Goal: Task Accomplishment & Management: Complete application form

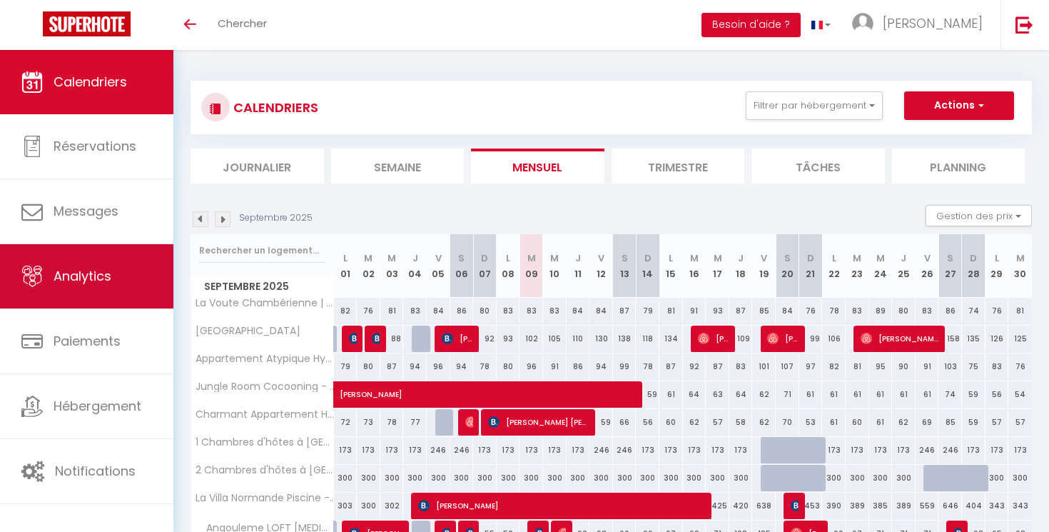
click at [95, 272] on span "Analytics" at bounding box center [83, 276] width 58 height 18
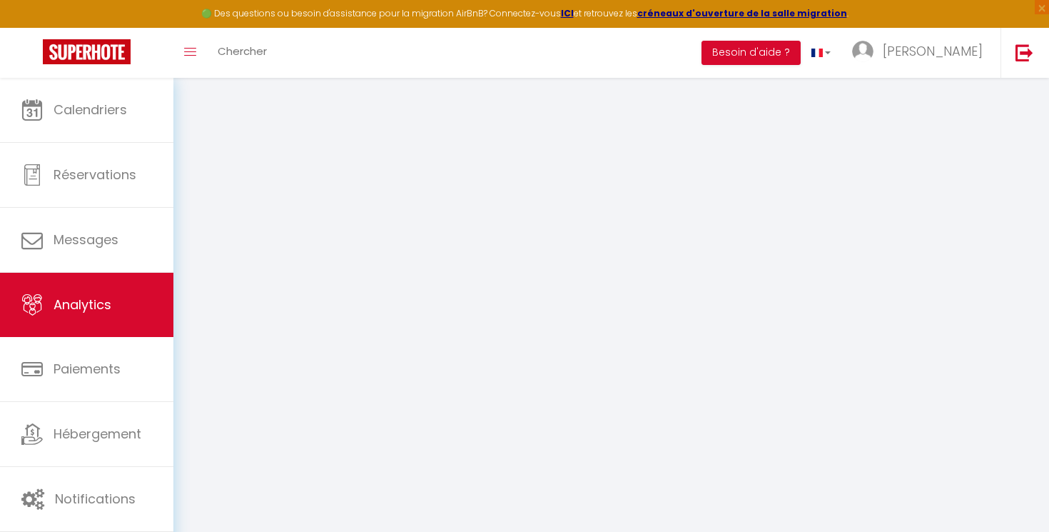
select select "2025"
select select "9"
select select
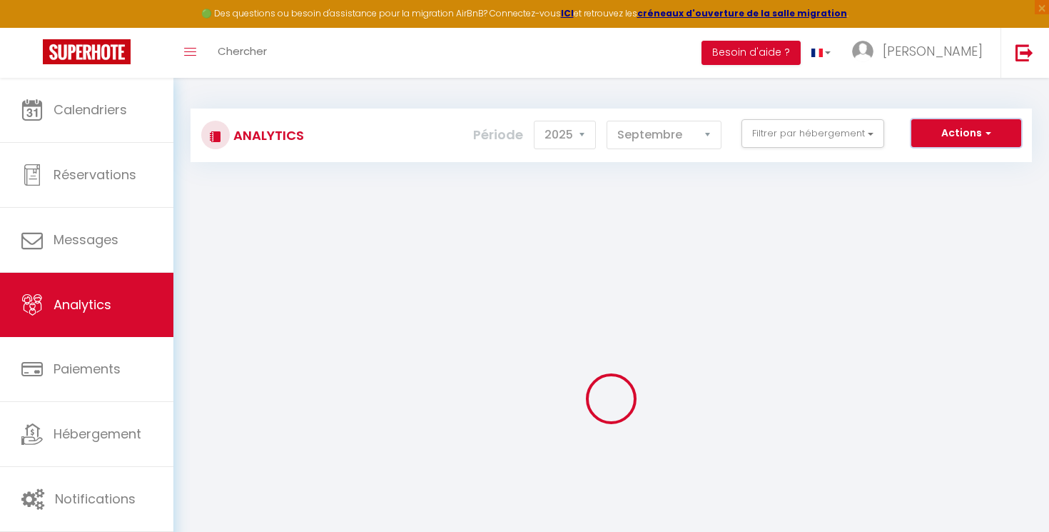
click at [957, 138] on button "Actions" at bounding box center [967, 133] width 110 height 29
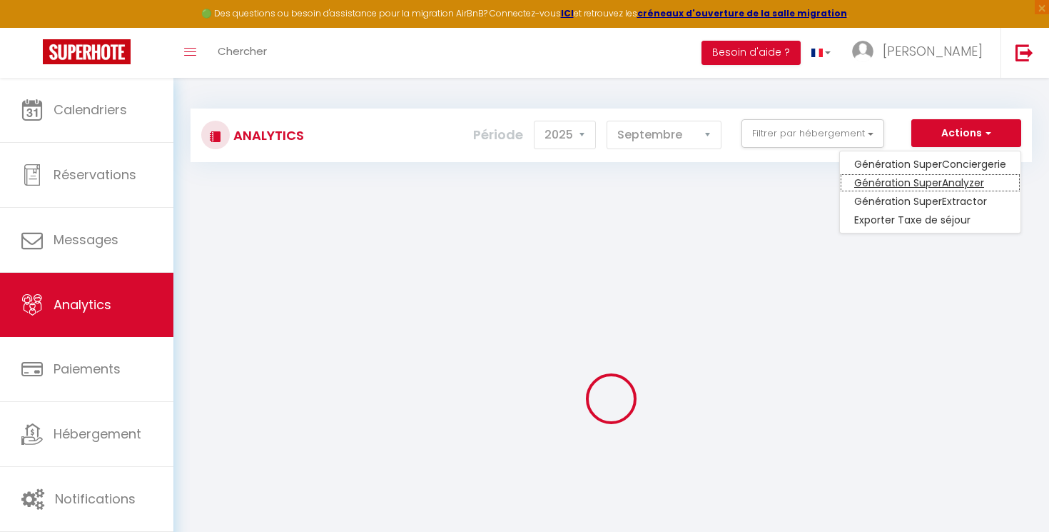
click at [951, 175] on link "Génération SuperAnalyzer" at bounding box center [930, 182] width 181 height 19
type input "[EMAIL_ADDRESS][DOMAIN_NAME]"
select select
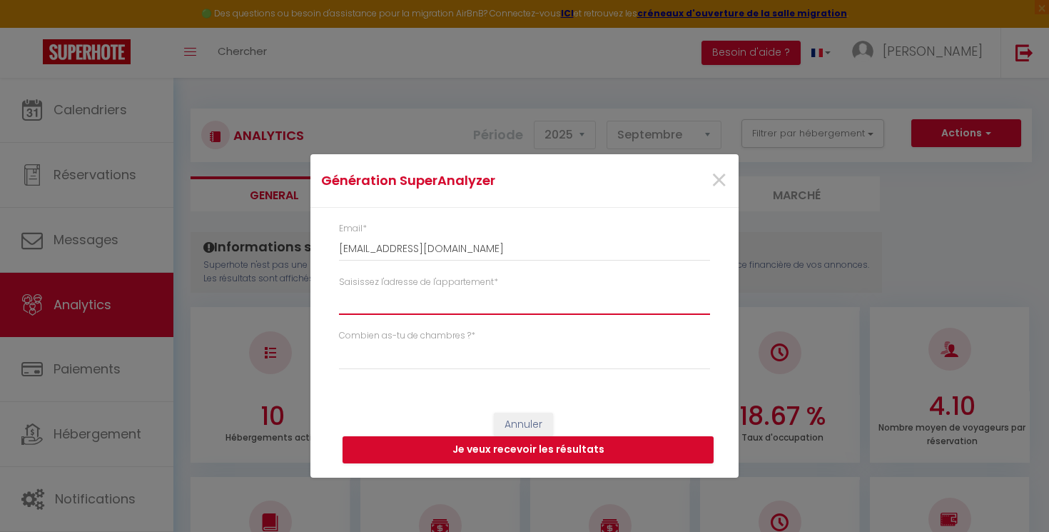
click at [405, 302] on input "Saisissez l'adresse de l'appartement *" at bounding box center [524, 302] width 371 height 26
paste input "[STREET_ADDRESS]"
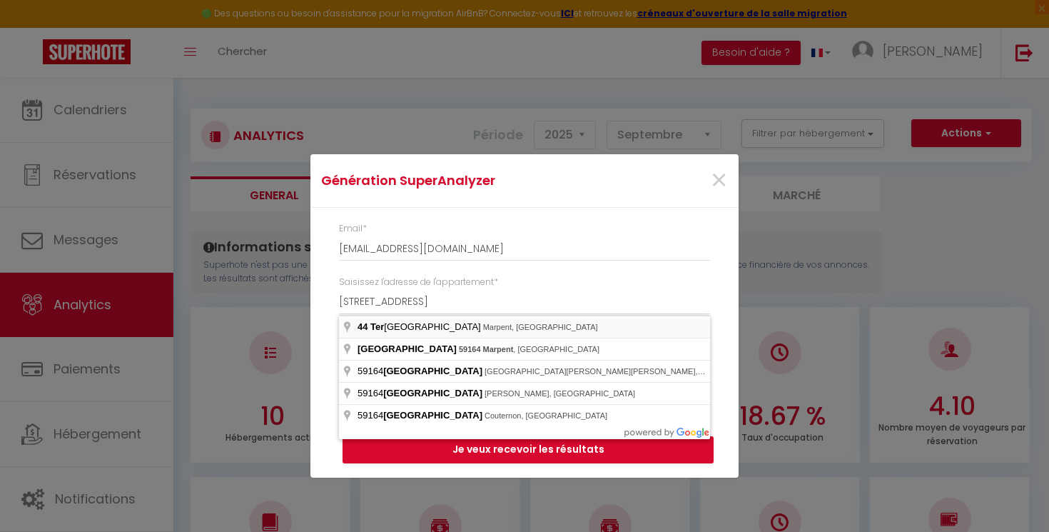
type input "[STREET_ADDRESS]"
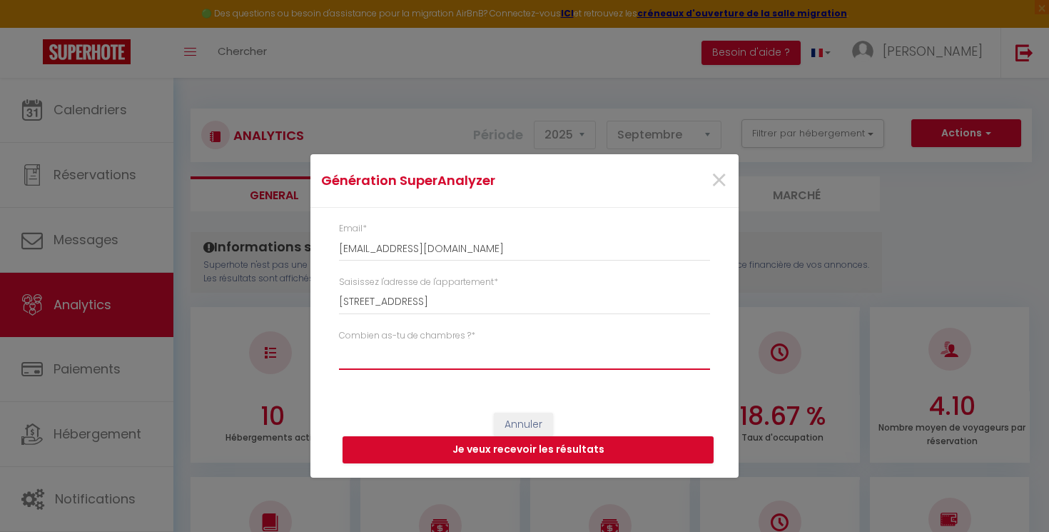
click at [339, 343] on select "Studio 1 chambre 2 chambres 3 chambres 4 chambres +" at bounding box center [524, 356] width 371 height 27
select select "[MEDICAL_DATA]"
click option "2 chambres" at bounding box center [0, 0] width 0 height 0
click at [425, 448] on button "Je veux recevoir les résultats" at bounding box center [528, 449] width 371 height 27
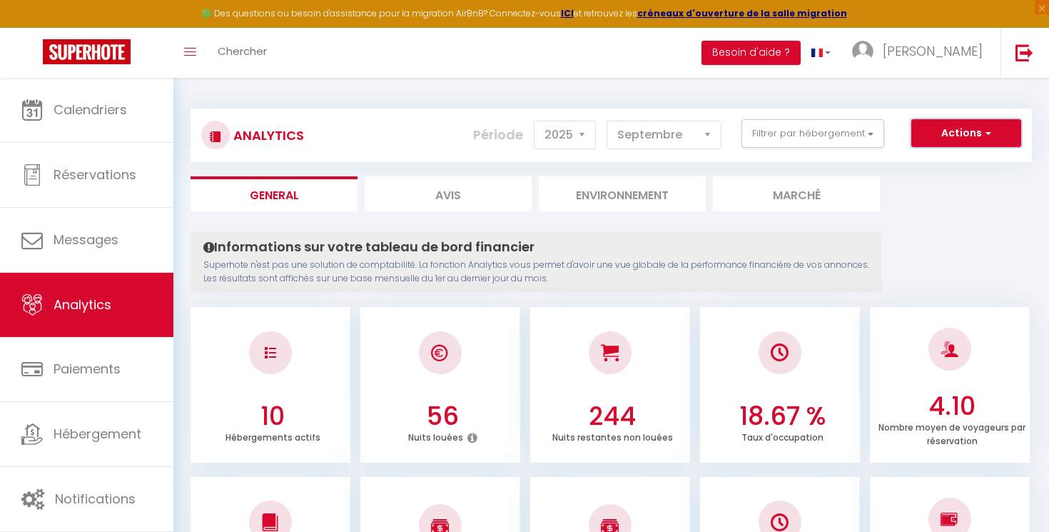
click at [927, 131] on button "Actions" at bounding box center [967, 133] width 110 height 29
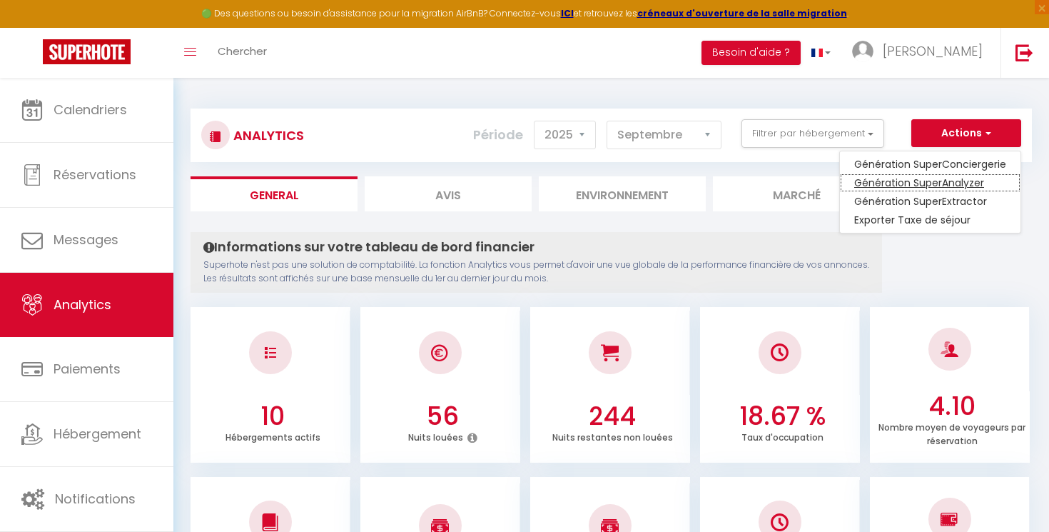
click at [923, 180] on link "Génération SuperAnalyzer" at bounding box center [930, 182] width 181 height 19
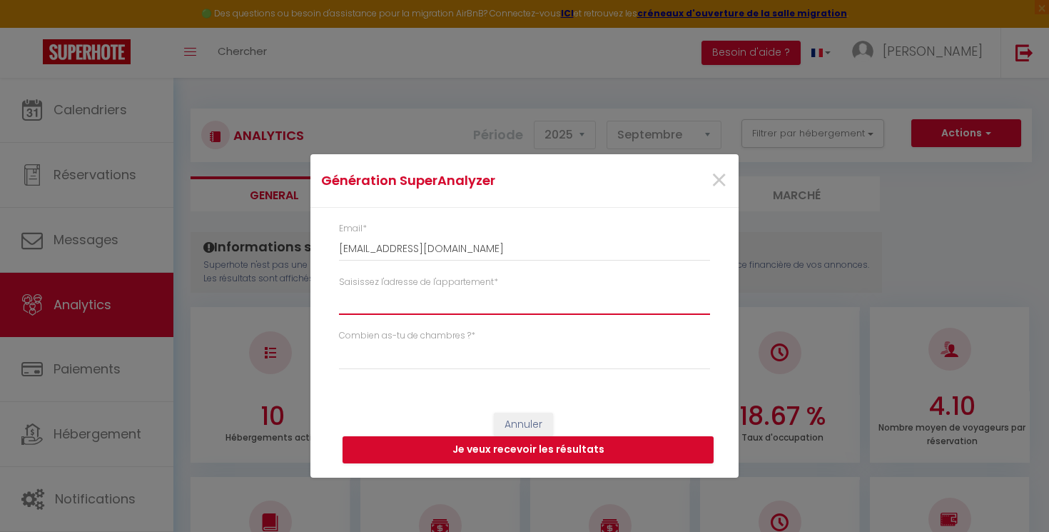
click at [542, 291] on input "Saisissez l'adresse de l'appartement *" at bounding box center [524, 302] width 371 height 26
paste input "[STREET_ADDRESS][PERSON_NAME][PERSON_NAME]"
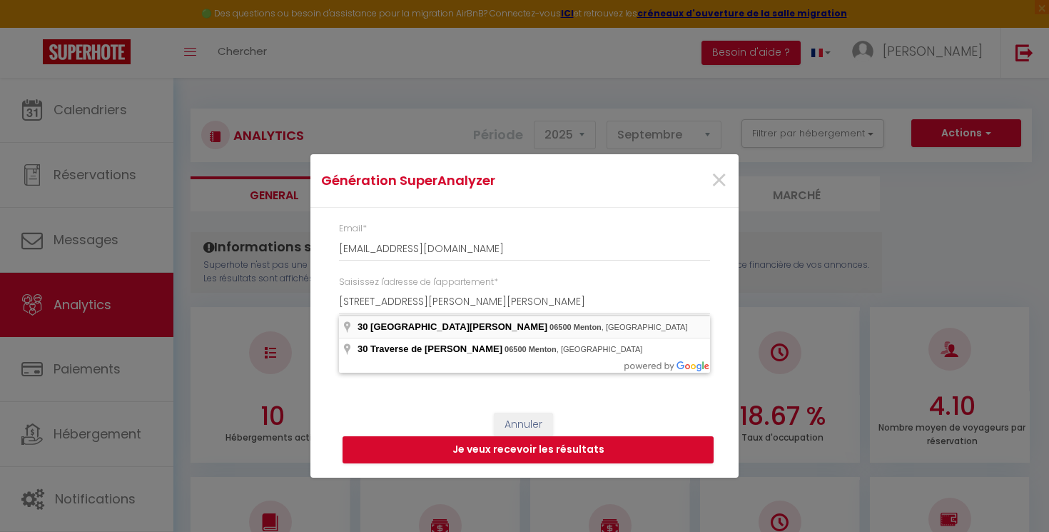
type input "[STREET_ADDRESS][PERSON_NAME]"
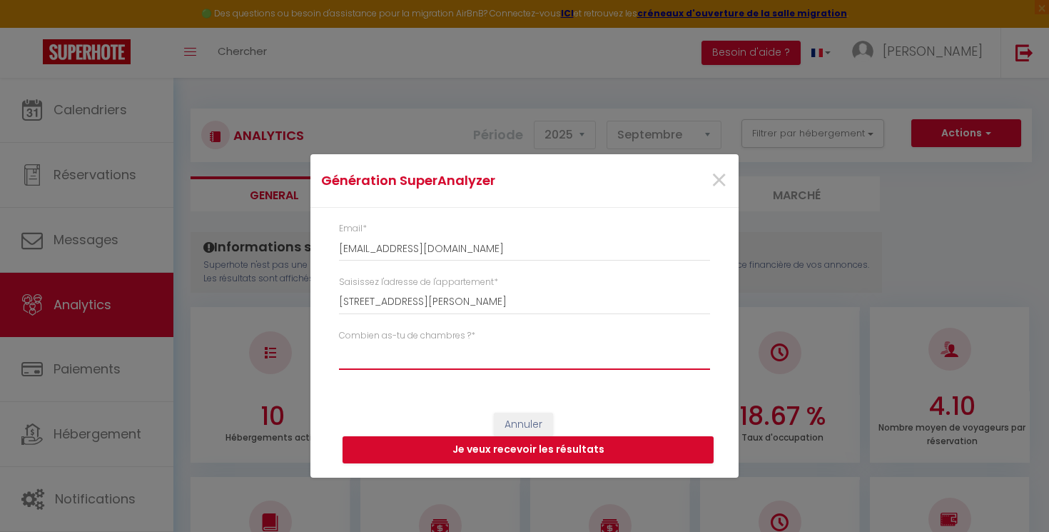
click at [339, 343] on select "Studio 1 chambre 2 chambres 3 chambres 4 chambres +" at bounding box center [524, 356] width 371 height 27
select select "t2"
click option "1 chambre" at bounding box center [0, 0] width 0 height 0
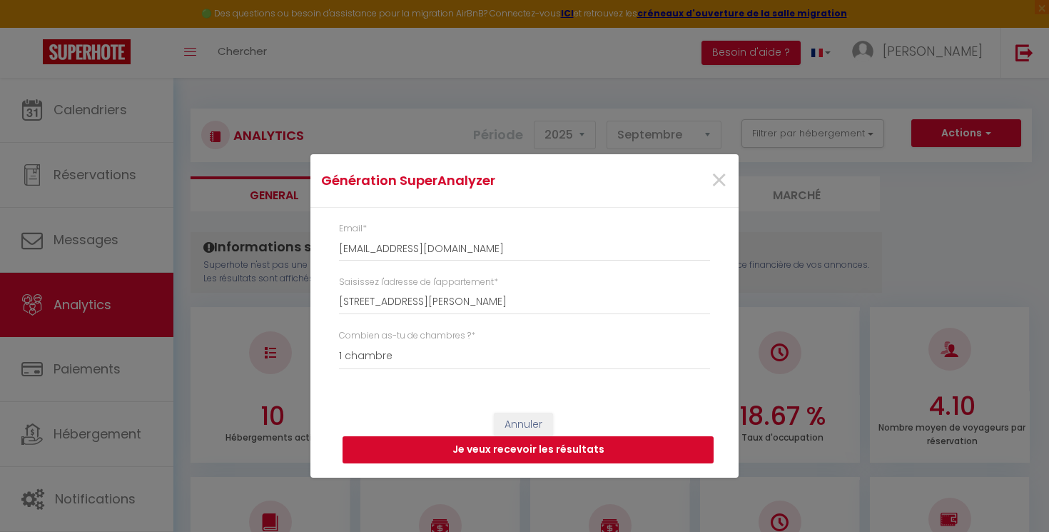
click at [443, 452] on button "Je veux recevoir les résultats" at bounding box center [528, 449] width 371 height 27
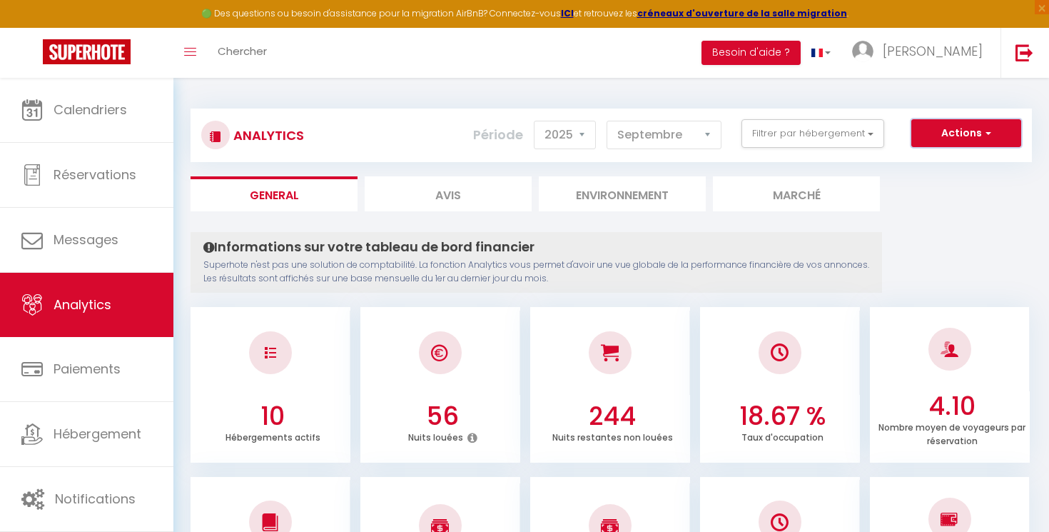
click at [984, 141] on button "Actions" at bounding box center [967, 133] width 110 height 29
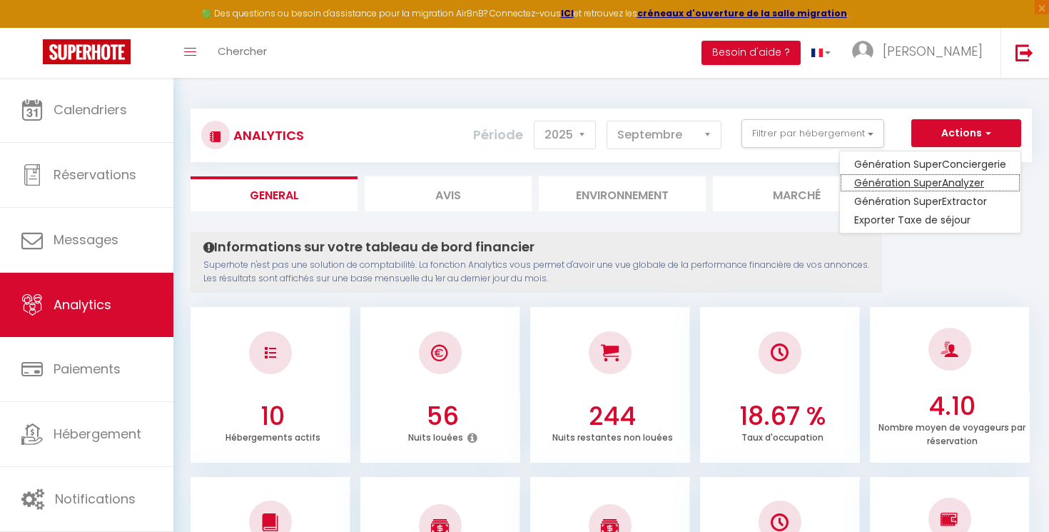
click at [944, 181] on link "Génération SuperAnalyzer" at bounding box center [930, 182] width 181 height 19
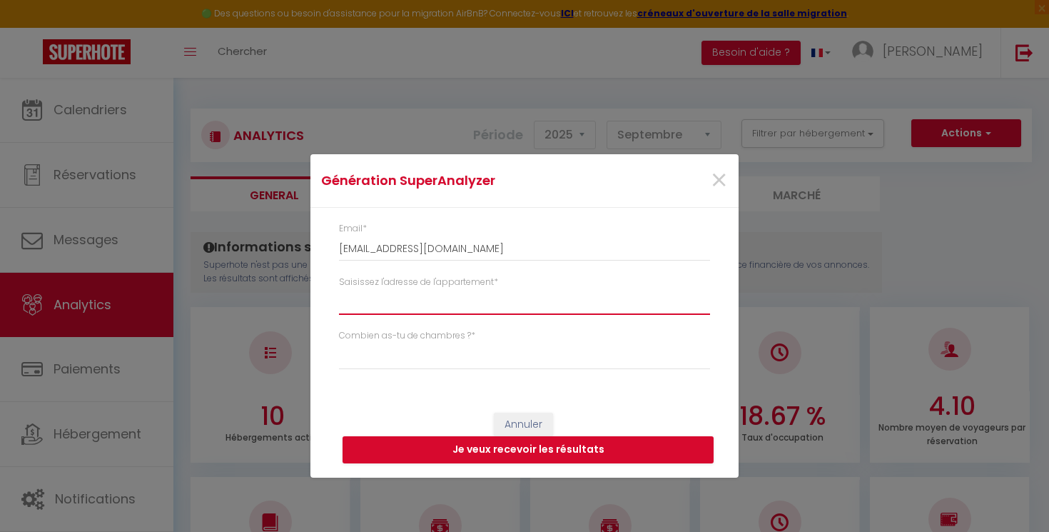
click at [420, 302] on input "Saisissez l'adresse de l'appartement *" at bounding box center [524, 302] width 371 height 26
paste input "[STREET_ADDRESS]"
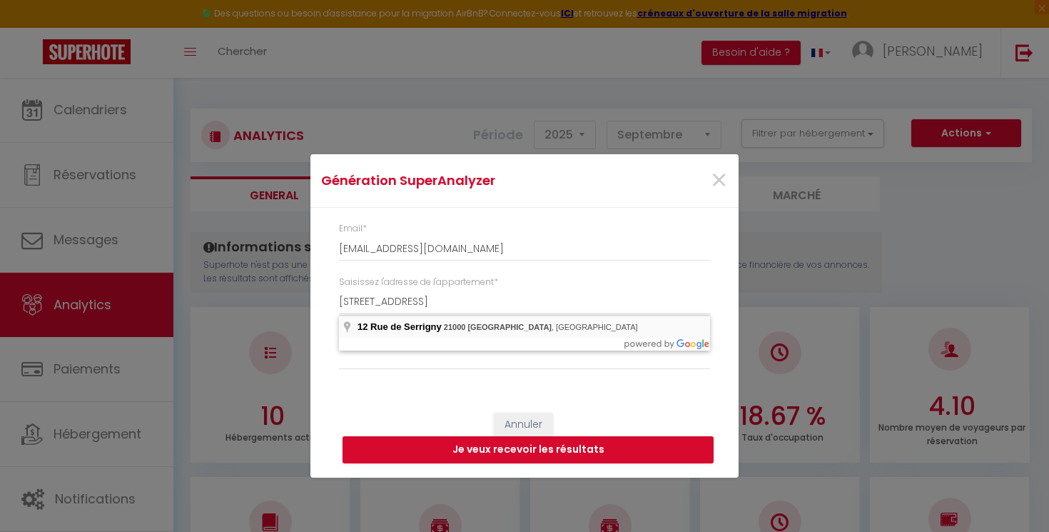
type input "[STREET_ADDRESS]"
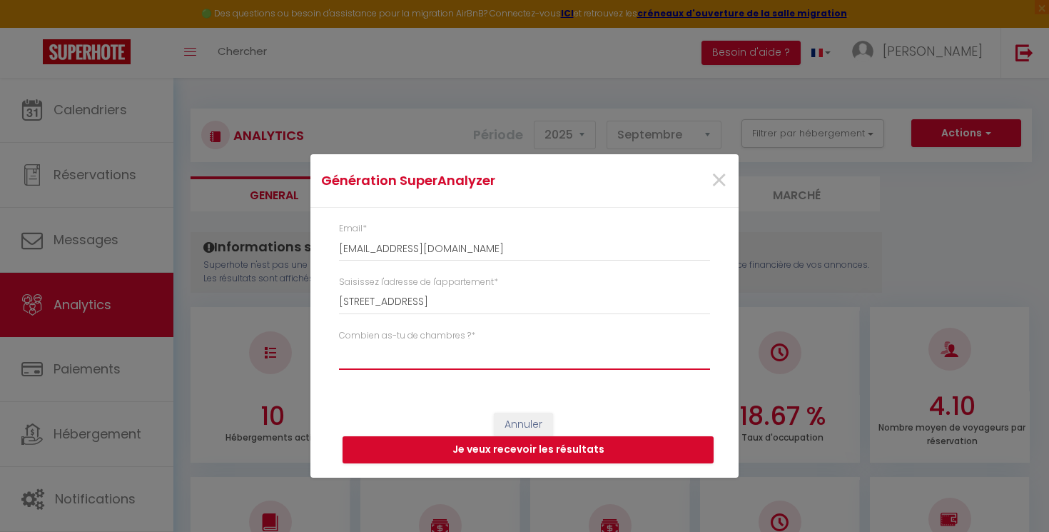
click at [339, 343] on select "Studio 1 chambre 2 chambres 3 chambres 4 chambres +" at bounding box center [524, 356] width 371 height 27
select select "t2"
click option "1 chambre" at bounding box center [0, 0] width 0 height 0
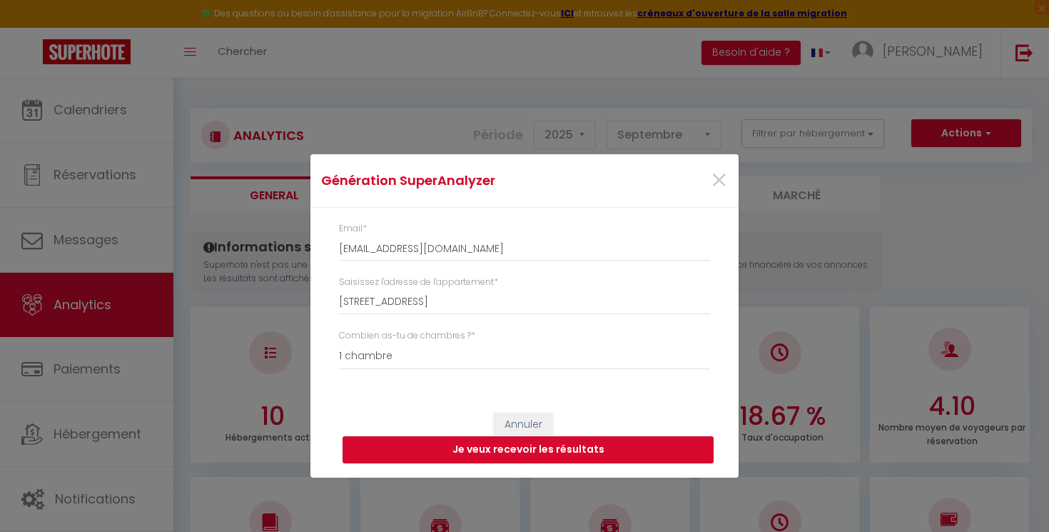
click at [473, 453] on button "Je veux recevoir les résultats" at bounding box center [528, 449] width 371 height 27
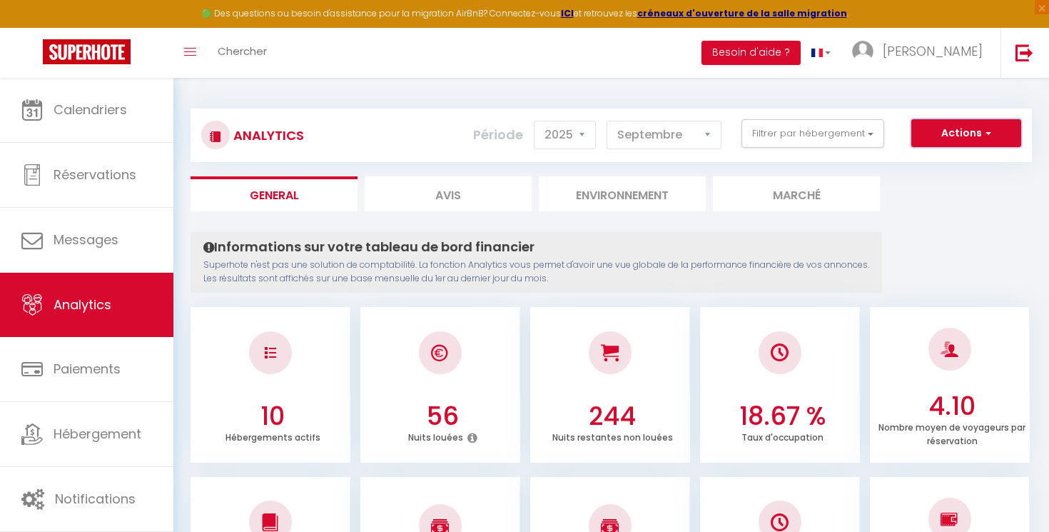
click at [923, 138] on button "Actions" at bounding box center [967, 133] width 110 height 29
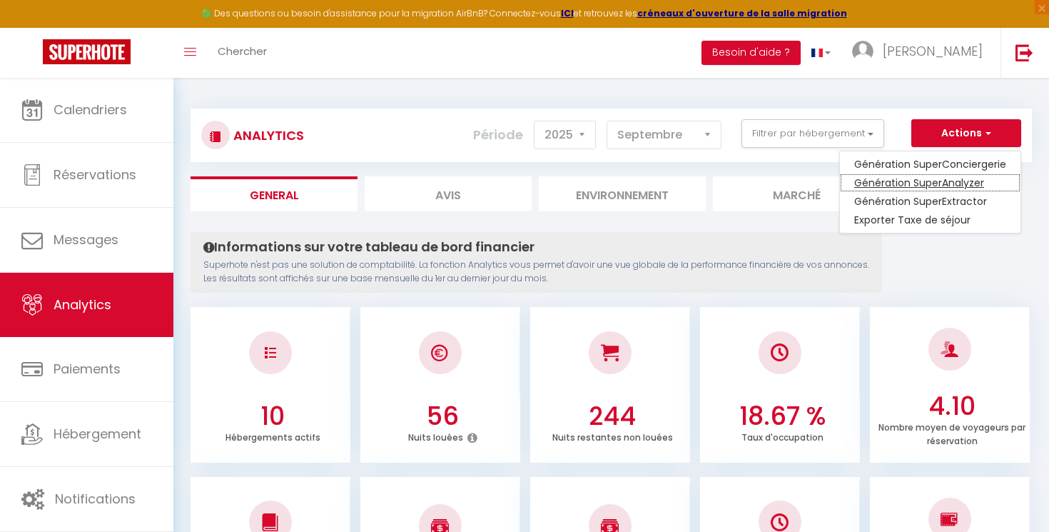
click at [919, 188] on link "Génération SuperAnalyzer" at bounding box center [930, 182] width 181 height 19
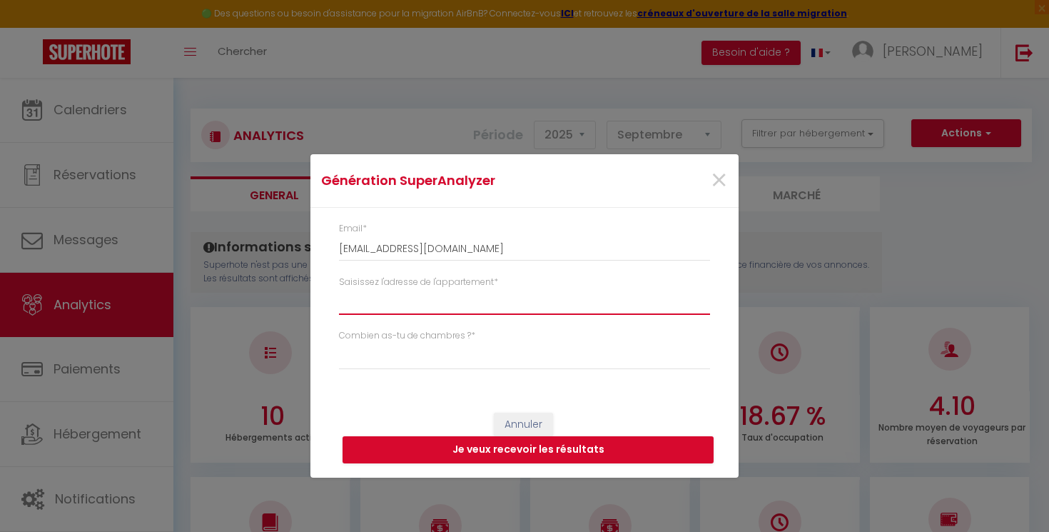
click at [526, 293] on input "Saisissez l'adresse de l'appartement *" at bounding box center [524, 302] width 371 height 26
paste input "Treize-Vents"
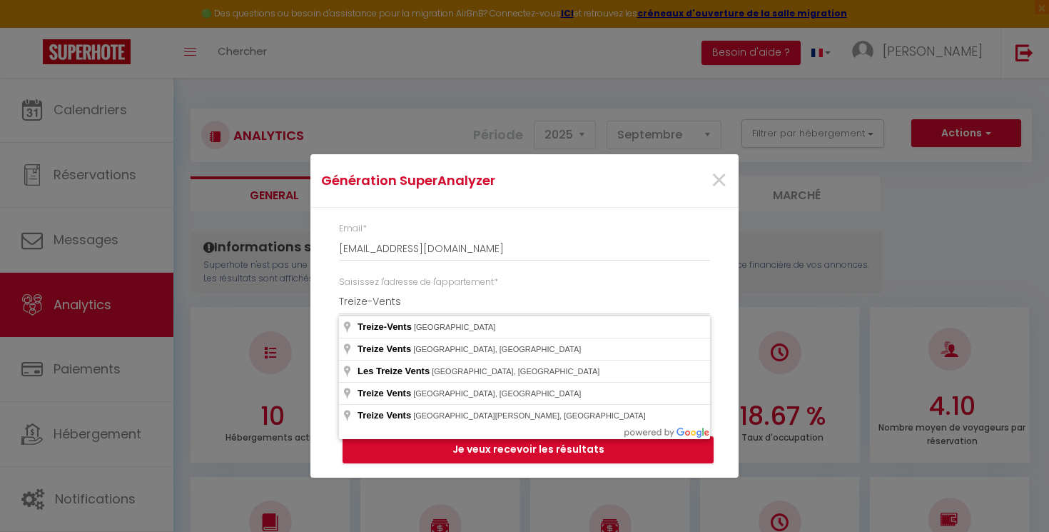
type input "Treize-Vents, [GEOGRAPHIC_DATA]"
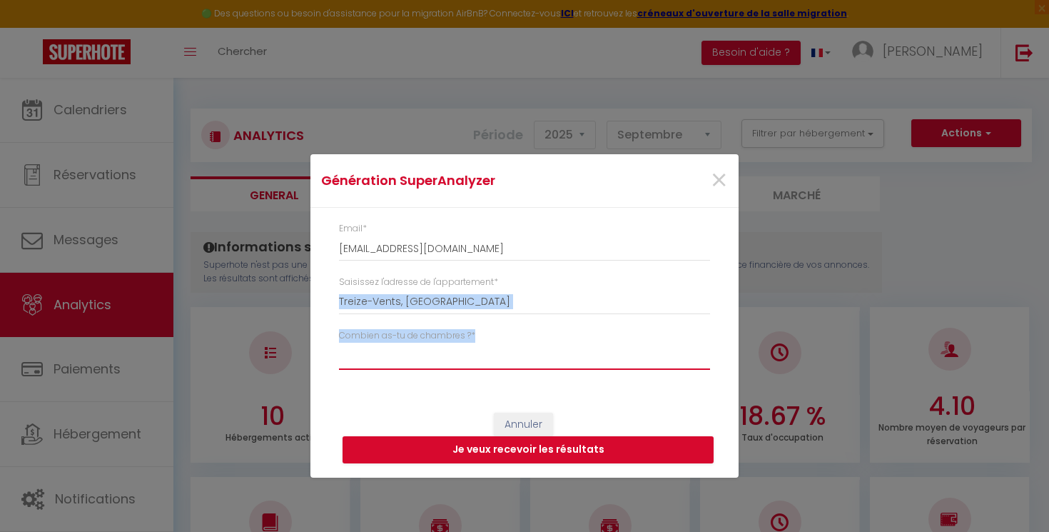
click at [339, 343] on select "Studio 1 chambre 2 chambres 3 chambres 4 chambres +" at bounding box center [524, 356] width 371 height 27
select select "t5+"
click option "4 chambres +" at bounding box center [0, 0] width 0 height 0
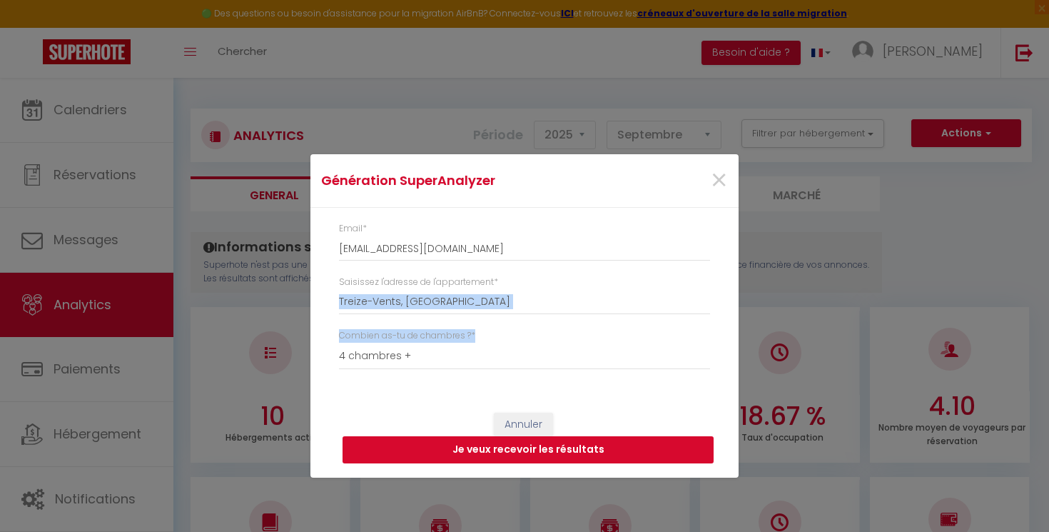
click at [428, 444] on button "Je veux recevoir les résultats" at bounding box center [528, 449] width 371 height 27
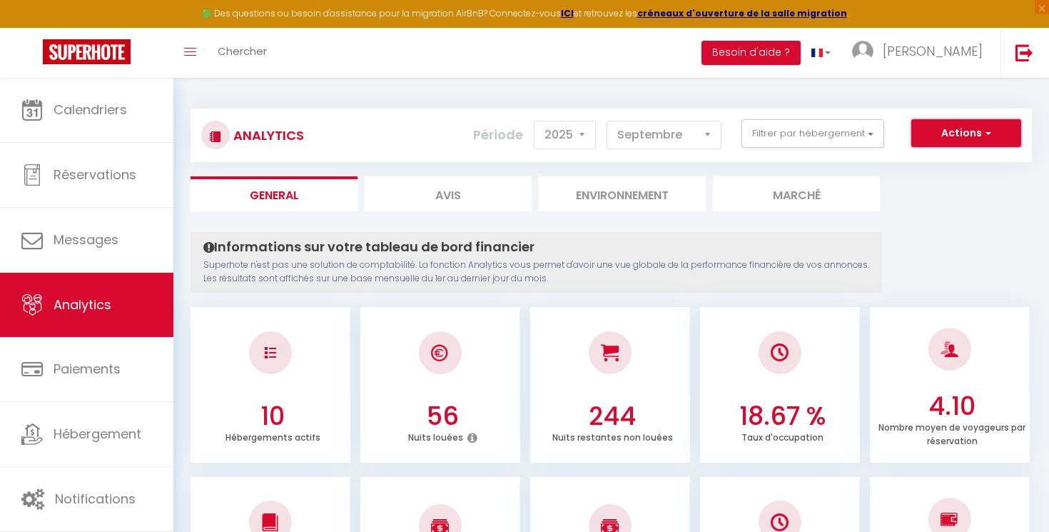
click at [944, 135] on button "Actions" at bounding box center [967, 133] width 110 height 29
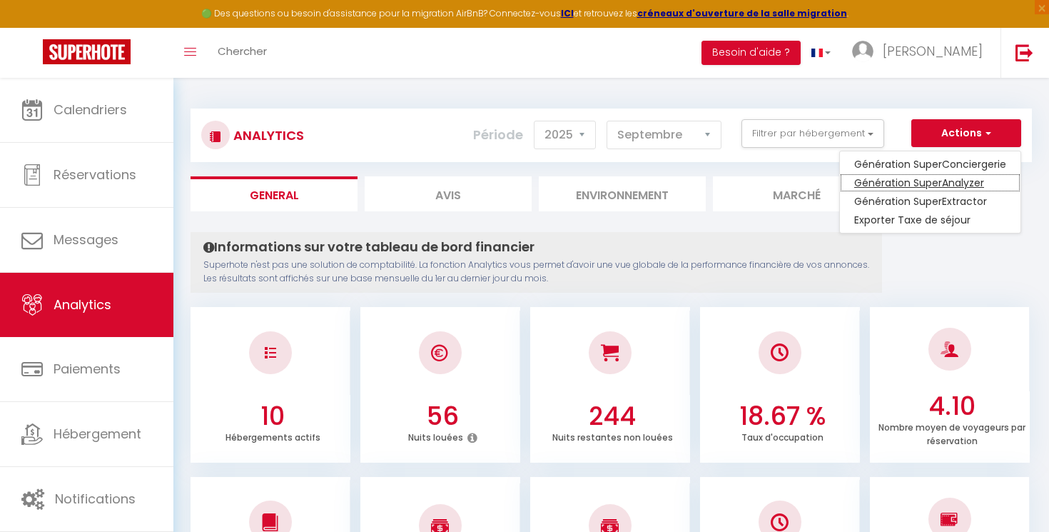
click at [927, 180] on link "Génération SuperAnalyzer" at bounding box center [930, 182] width 181 height 19
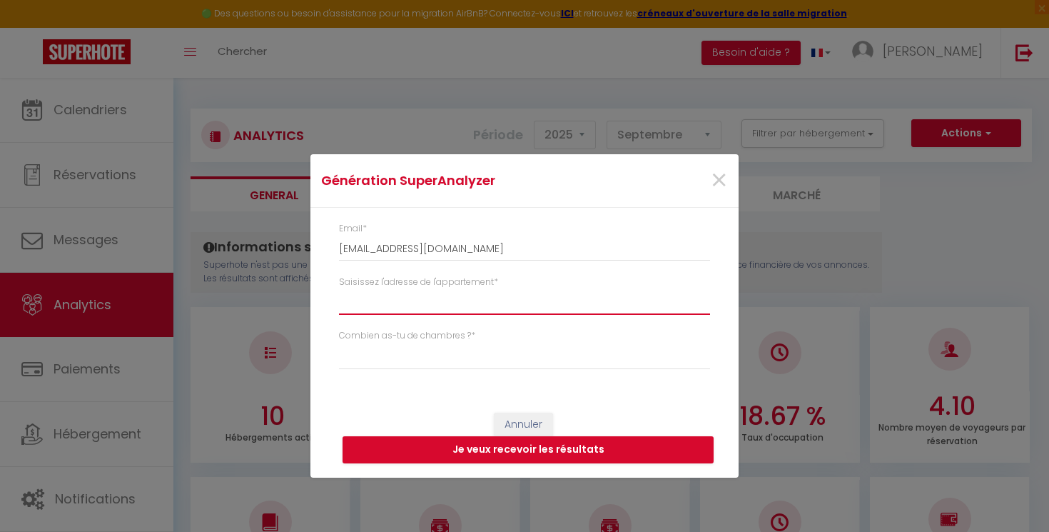
click at [500, 294] on input "Saisissez l'adresse de l'appartement *" at bounding box center [524, 302] width 371 height 26
paste input "saint-[PERSON_NAME]"
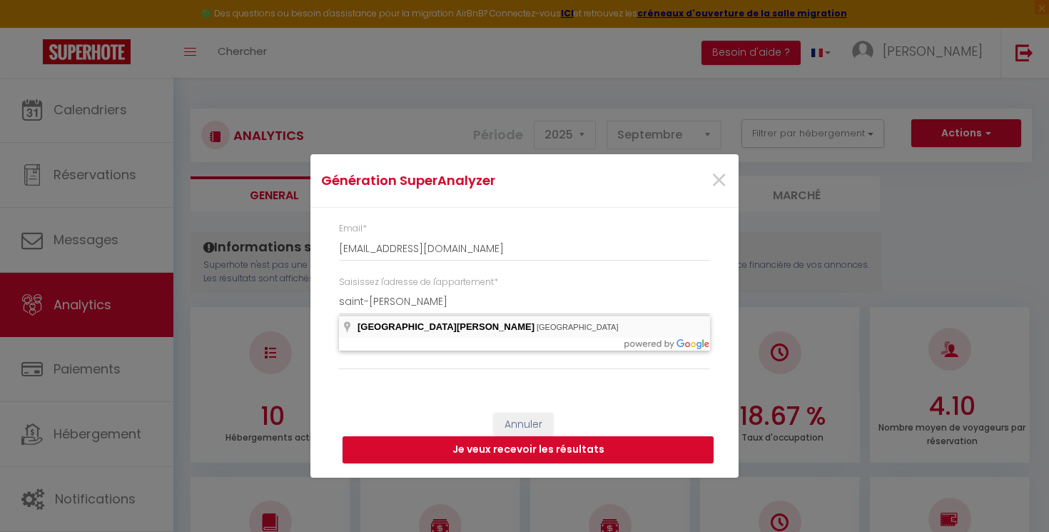
type input "[GEOGRAPHIC_DATA][PERSON_NAME], [GEOGRAPHIC_DATA]"
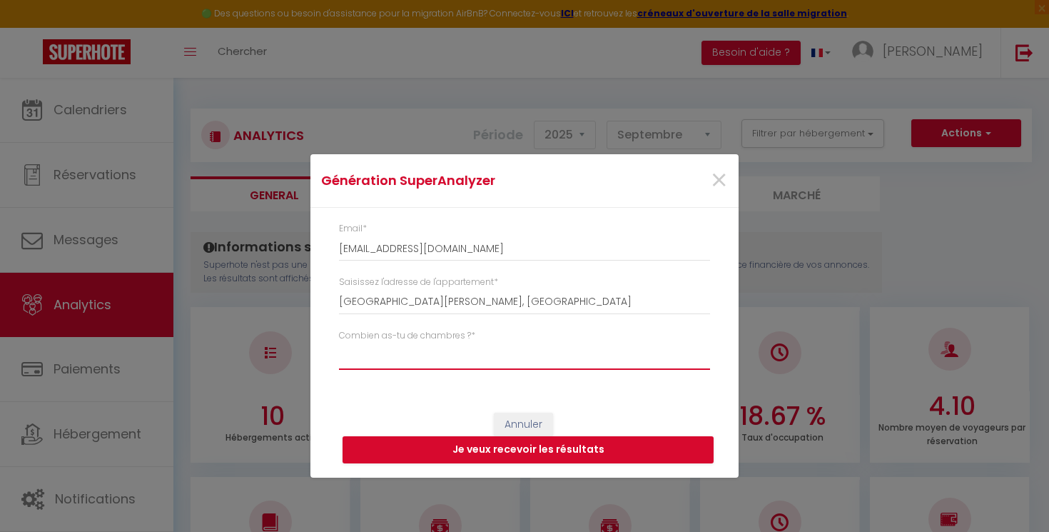
click at [339, 343] on select "Studio 1 chambre 2 chambres 3 chambres 4 chambres +" at bounding box center [524, 356] width 371 height 27
click option "1 chambre" at bounding box center [0, 0] width 0 height 0
select select "[MEDICAL_DATA]"
click option "2 chambres" at bounding box center [0, 0] width 0 height 0
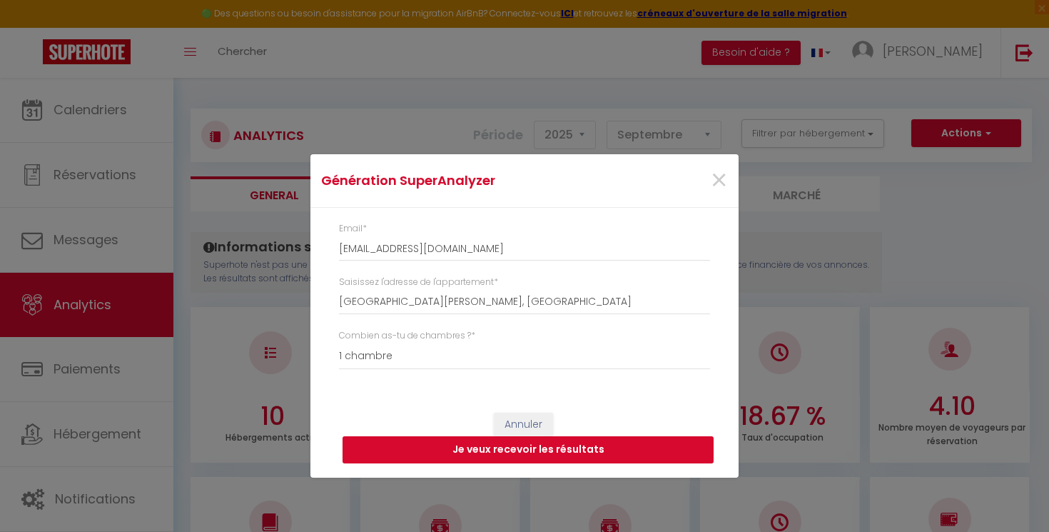
click at [460, 450] on button "Je veux recevoir les résultats" at bounding box center [528, 449] width 371 height 27
